Goal: Browse casually

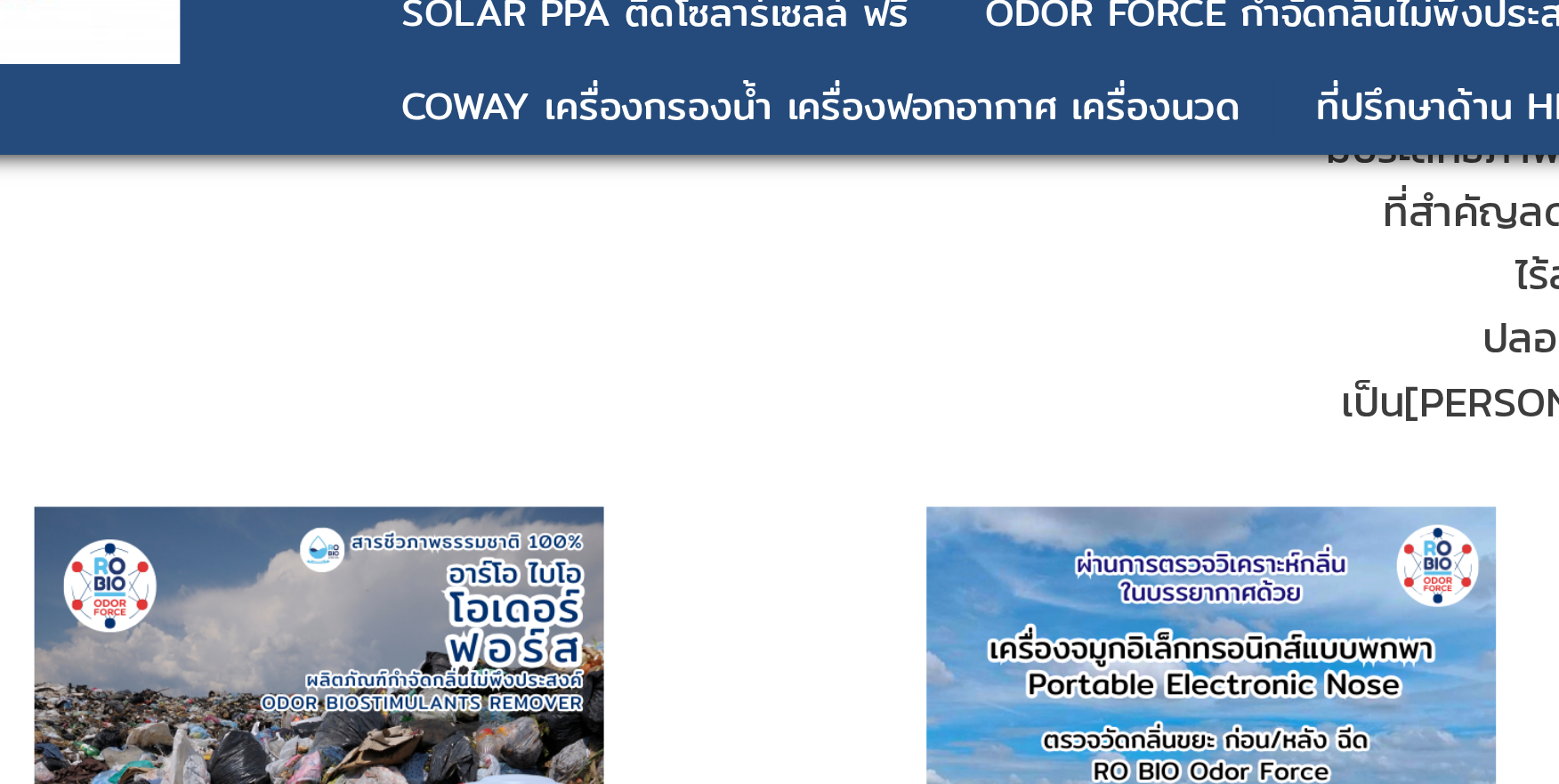
scroll to position [574, 0]
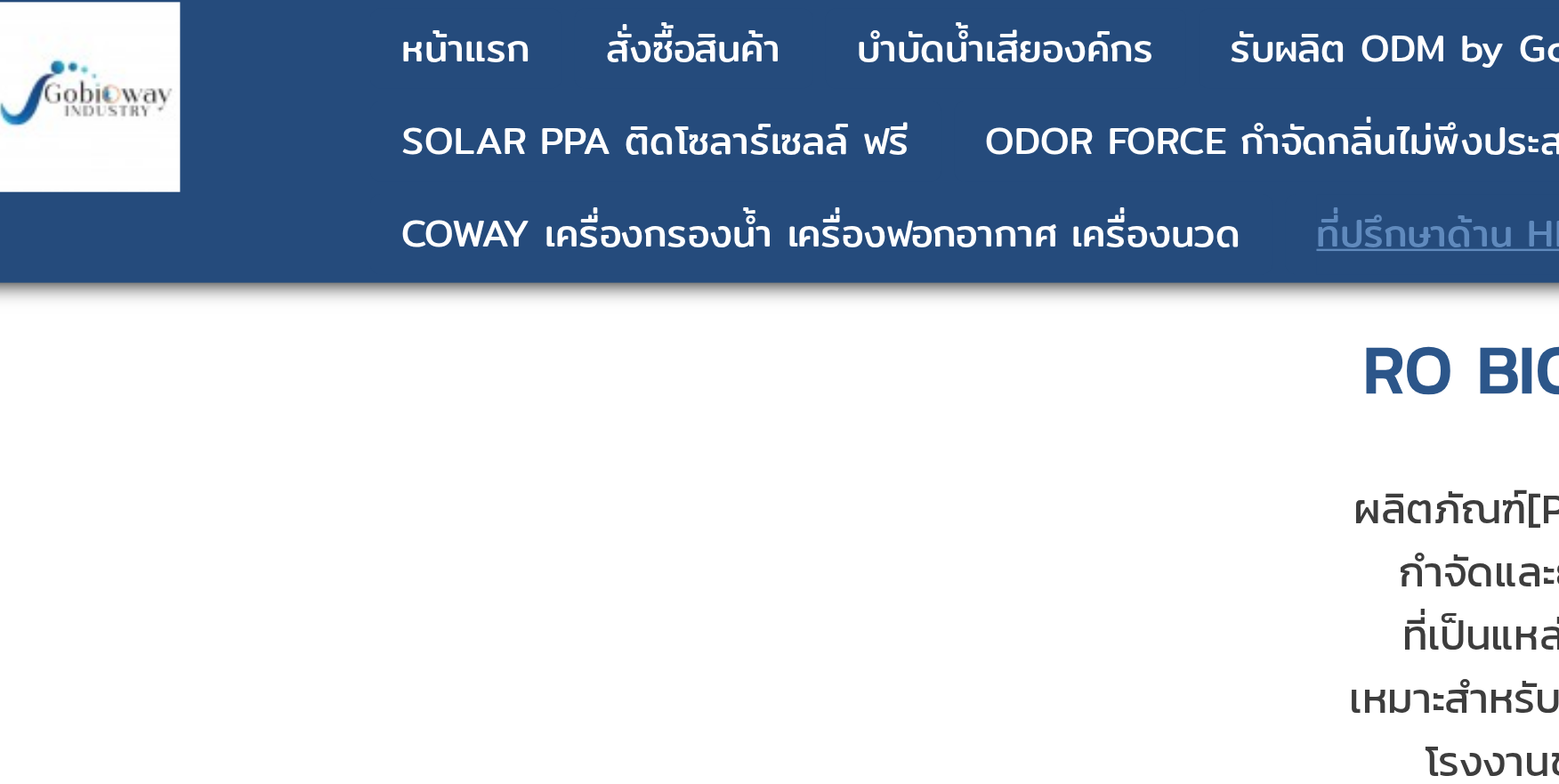
click at [656, 102] on div "ที่ปรึกษาด้าน HR พัฒนาและปรับโครงสร้างองค์กรเพื่อขับเคลื่อนธุรกิจ" at bounding box center [863, 98] width 453 height 16
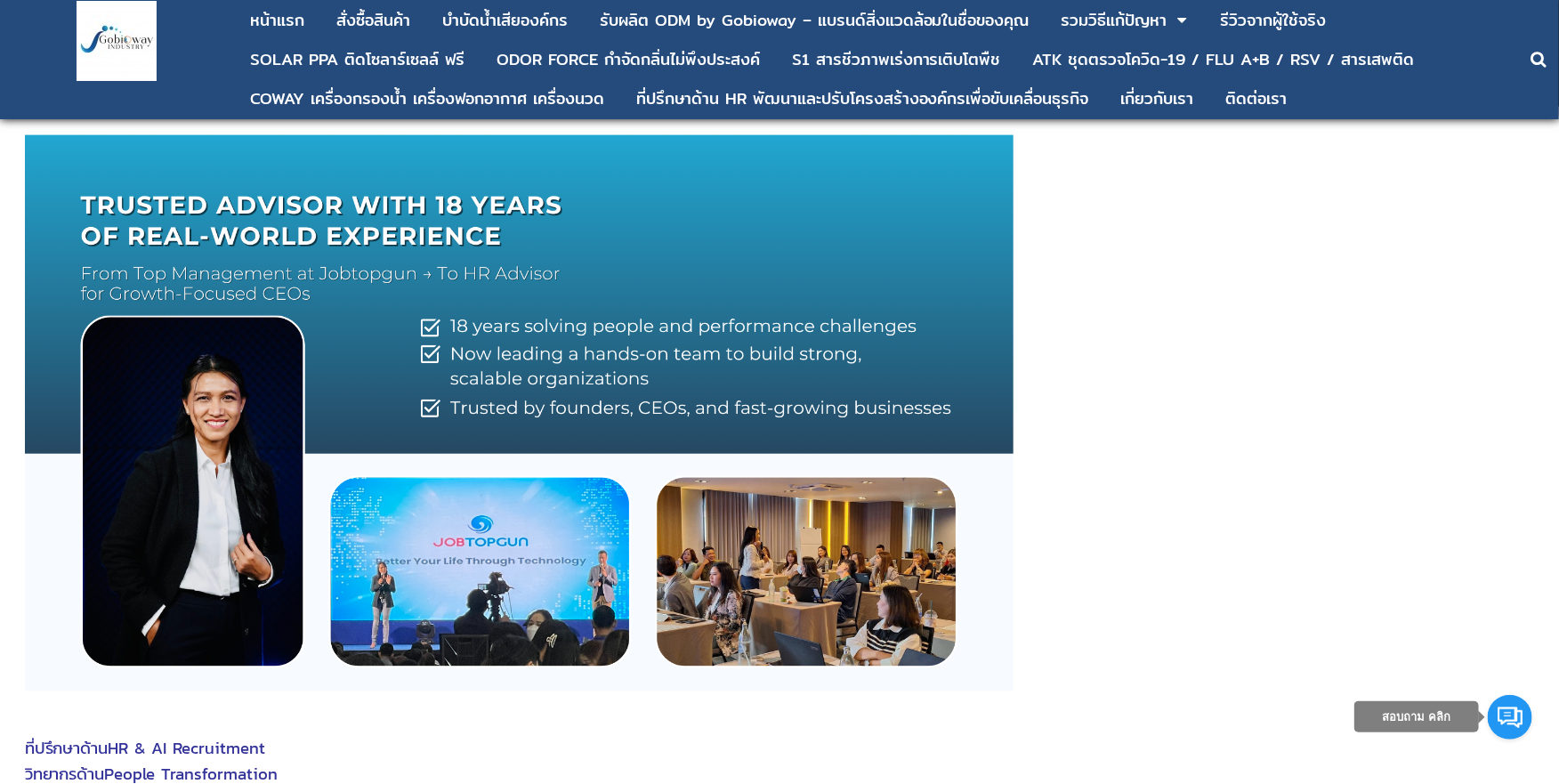
scroll to position [1104, 0]
click at [1165, 269] on div at bounding box center [780, 415] width 1510 height 561
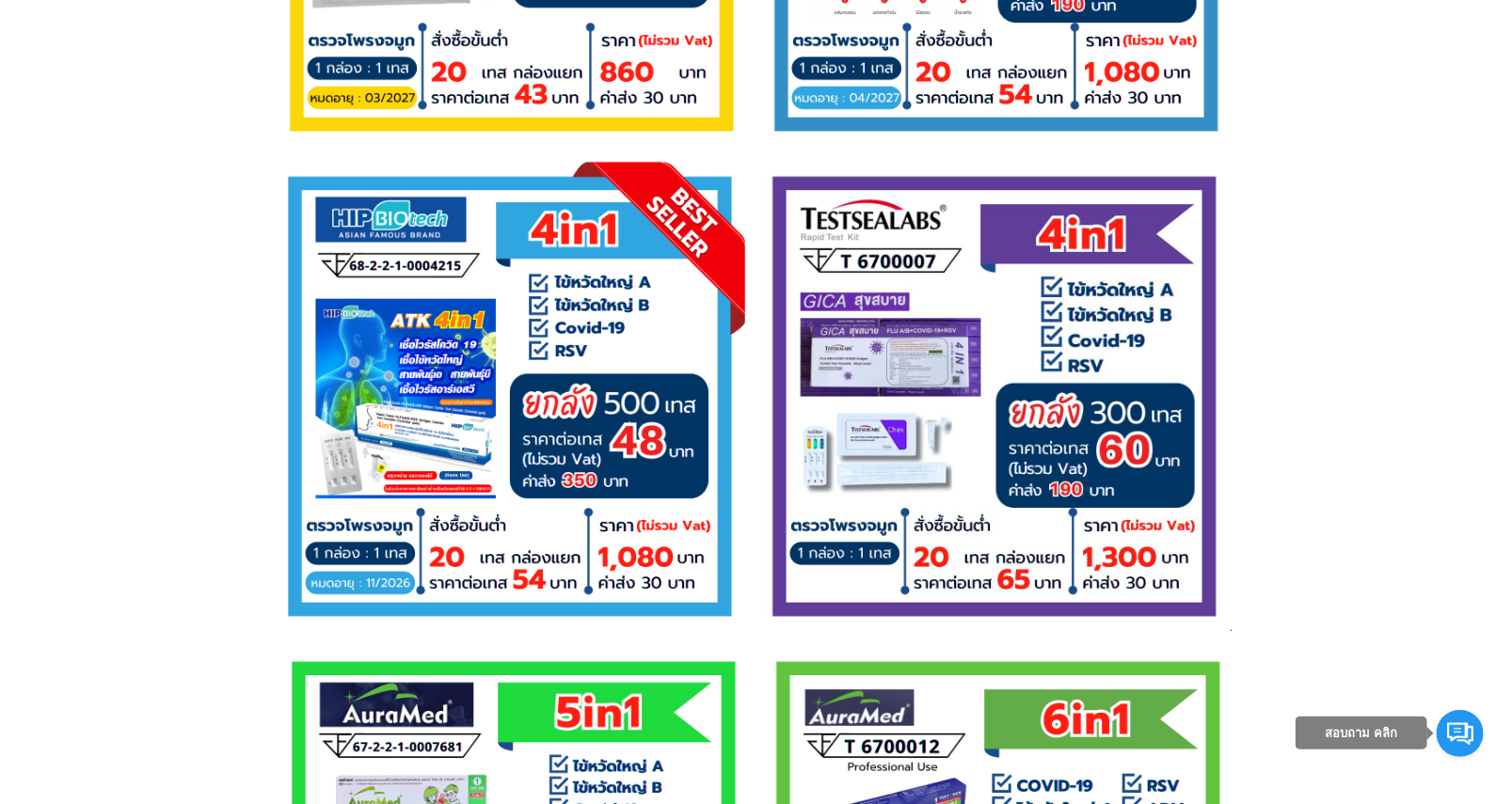
scroll to position [4071, 0]
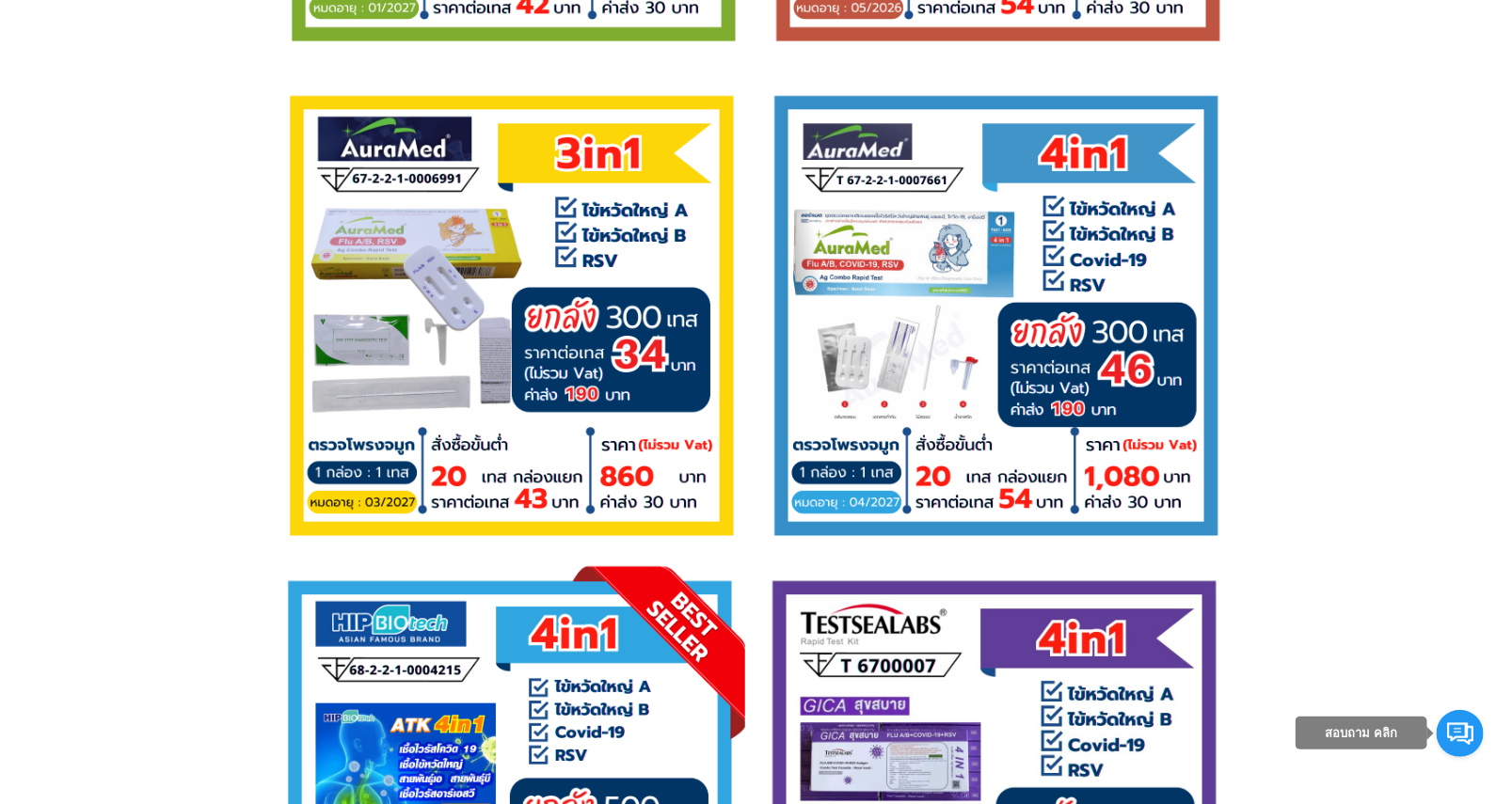
scroll to position [3587, 0]
